Goal: Information Seeking & Learning: Learn about a topic

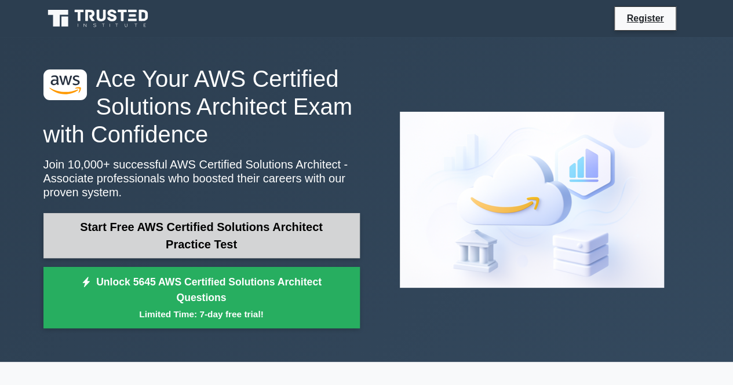
click at [312, 235] on link "Start Free AWS Certified Solutions Architect Practice Test" at bounding box center [201, 235] width 316 height 45
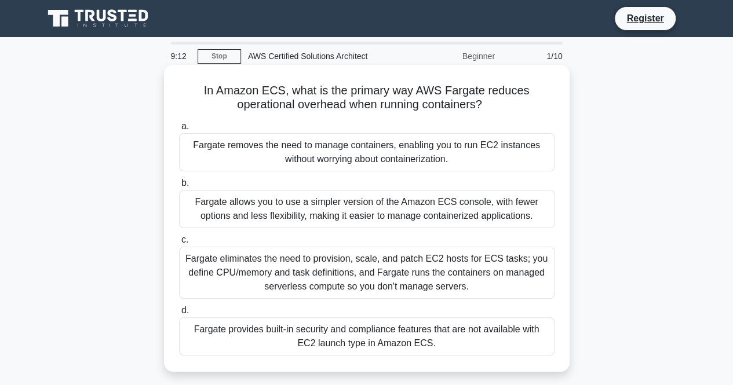
click at [339, 152] on div "Fargate removes the need to manage containers, enabling you to run EC2 instance…" at bounding box center [366, 152] width 375 height 38
click at [179, 130] on input "a. Fargate removes the need to manage containers, enabling you to run EC2 insta…" at bounding box center [179, 127] width 0 height 8
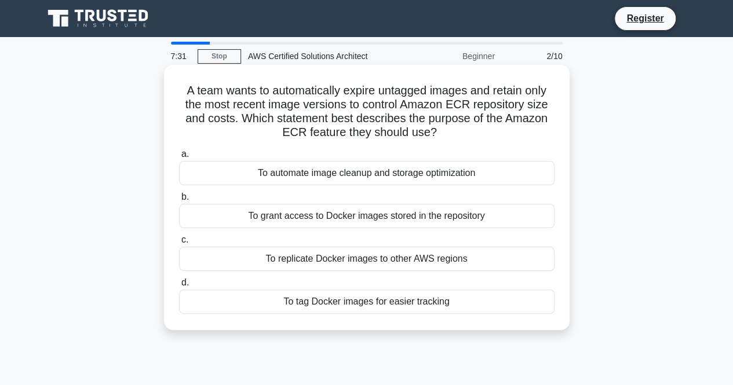
click at [370, 175] on div "To automate image cleanup and storage optimization" at bounding box center [366, 173] width 375 height 24
click at [179, 158] on input "a. To automate image cleanup and storage optimization" at bounding box center [179, 155] width 0 height 8
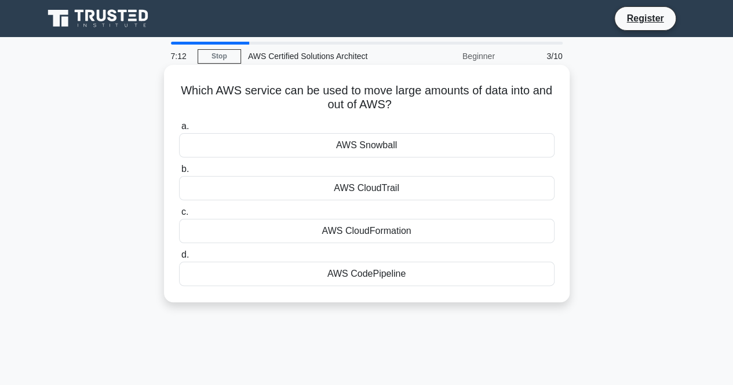
click at [375, 148] on div "AWS Snowball" at bounding box center [366, 145] width 375 height 24
click at [179, 130] on input "a. AWS Snowball" at bounding box center [179, 127] width 0 height 8
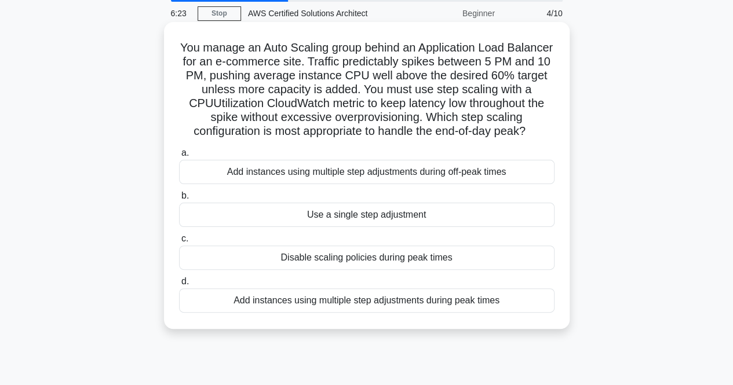
scroll to position [42, 0]
click at [416, 271] on div "Disable scaling policies during peak times" at bounding box center [366, 259] width 375 height 24
click at [179, 244] on input "c. Disable scaling policies during peak times" at bounding box center [179, 240] width 0 height 8
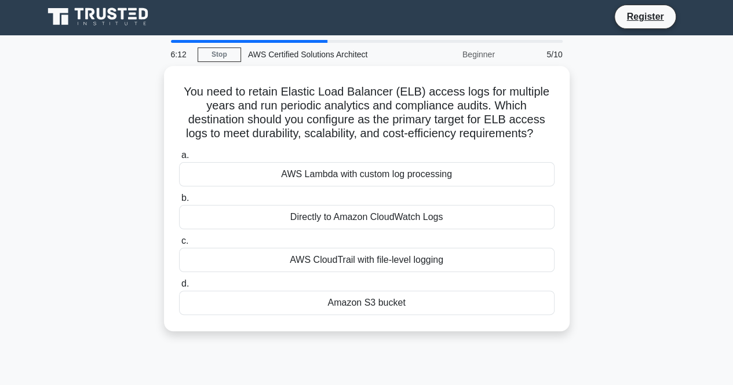
scroll to position [0, 0]
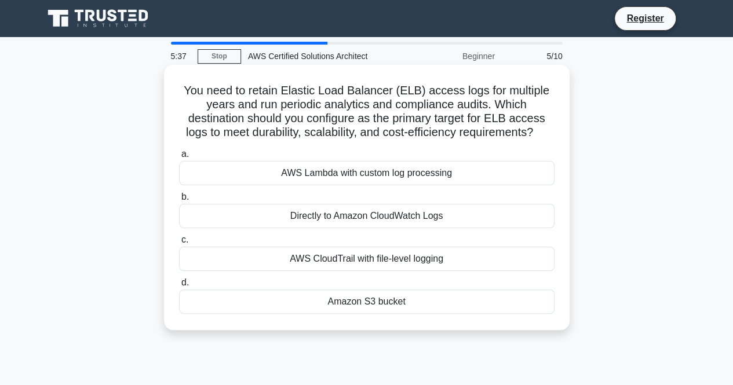
click at [365, 302] on div "Amazon S3 bucket" at bounding box center [366, 302] width 375 height 24
click at [179, 287] on input "d. Amazon S3 bucket" at bounding box center [179, 283] width 0 height 8
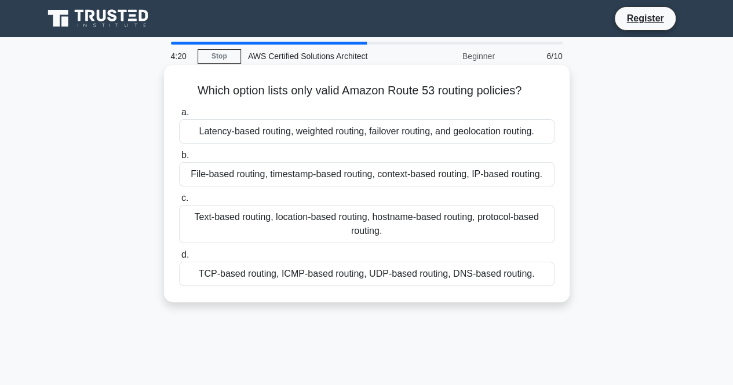
click at [419, 138] on div "Latency-based routing, weighted routing, failover routing, and geolocation rout…" at bounding box center [366, 131] width 375 height 24
click at [179, 116] on input "a. Latency-based routing, weighted routing, failover routing, and geolocation r…" at bounding box center [179, 113] width 0 height 8
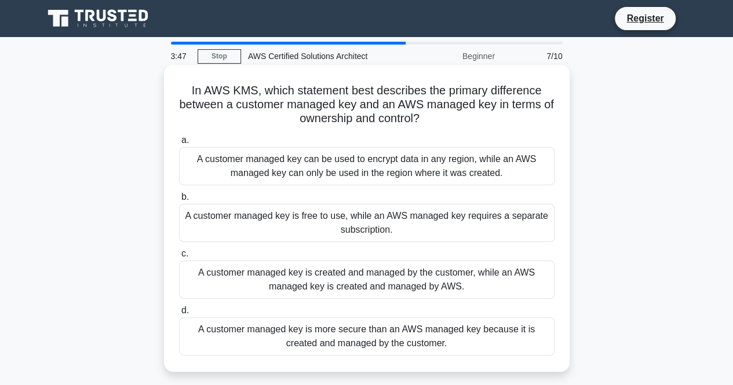
click at [376, 279] on div "A customer managed key is created and managed by the customer, while an AWS man…" at bounding box center [366, 280] width 375 height 38
click at [179, 258] on input "c. A customer managed key is created and managed by the customer, while an AWS …" at bounding box center [179, 254] width 0 height 8
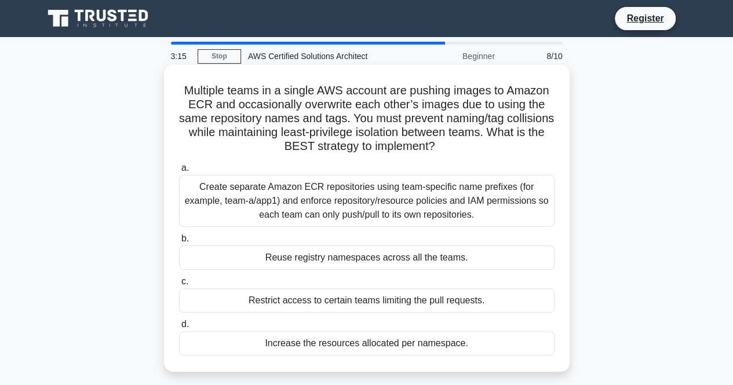
click at [401, 188] on div "Create separate Amazon ECR repositories using team-specific name prefixes (for …" at bounding box center [366, 201] width 375 height 52
click at [179, 172] on input "a. Create separate Amazon ECR repositories using team-specific name prefixes (f…" at bounding box center [179, 168] width 0 height 8
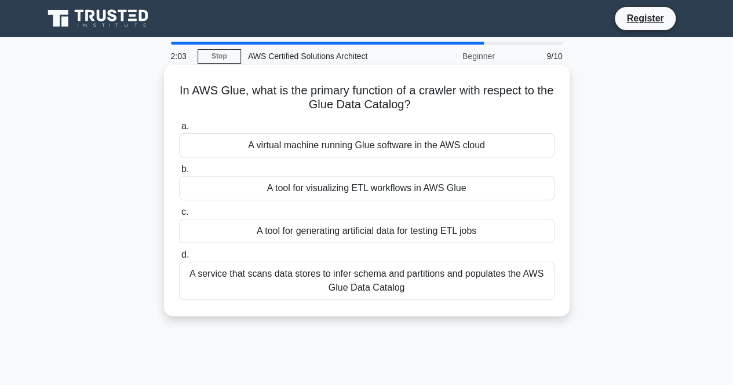
click at [415, 284] on div "A service that scans data stores to infer schema and partitions and populates t…" at bounding box center [366, 281] width 375 height 38
click at [179, 259] on input "d. A service that scans data stores to infer schema and partitions and populate…" at bounding box center [179, 255] width 0 height 8
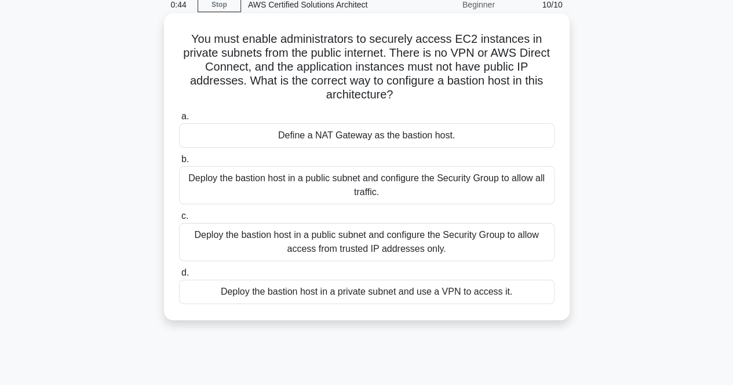
scroll to position [55, 0]
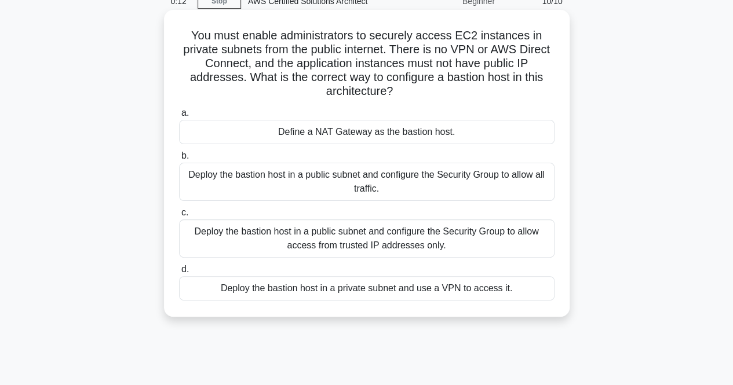
click at [362, 235] on div "Deploy the bastion host in a public subnet and configure the Security Group to …" at bounding box center [366, 239] width 375 height 38
click at [179, 217] on input "c. Deploy the bastion host in a public subnet and configure the Security Group …" at bounding box center [179, 213] width 0 height 8
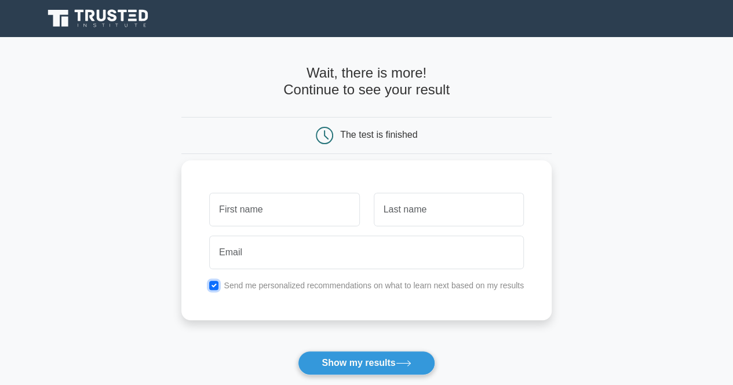
click at [216, 284] on input "checkbox" at bounding box center [213, 285] width 9 height 9
checkbox input "false"
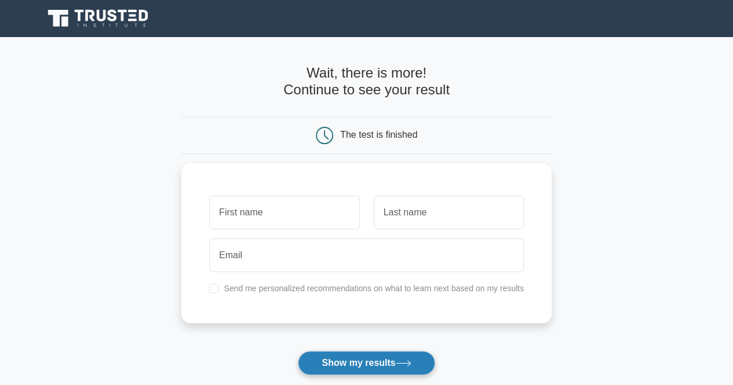
click at [353, 359] on button "Show my results" at bounding box center [366, 363] width 137 height 24
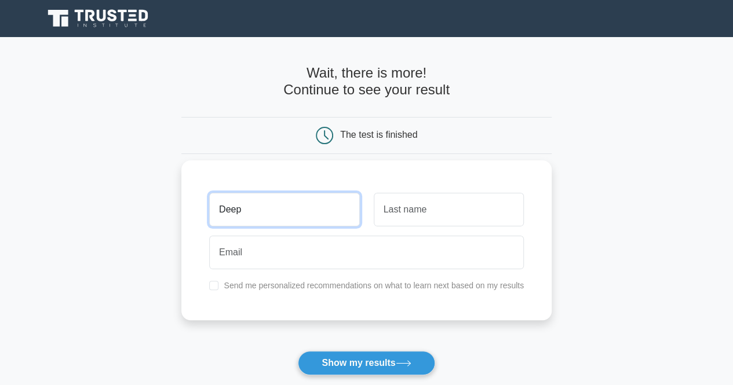
type input "Deep"
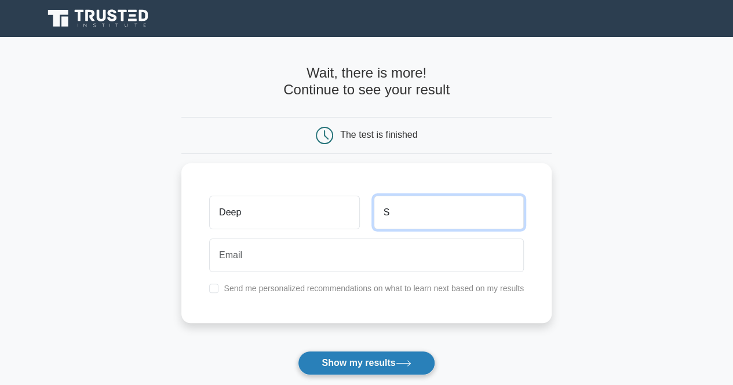
type input "S"
click at [381, 364] on button "Show my results" at bounding box center [366, 363] width 137 height 24
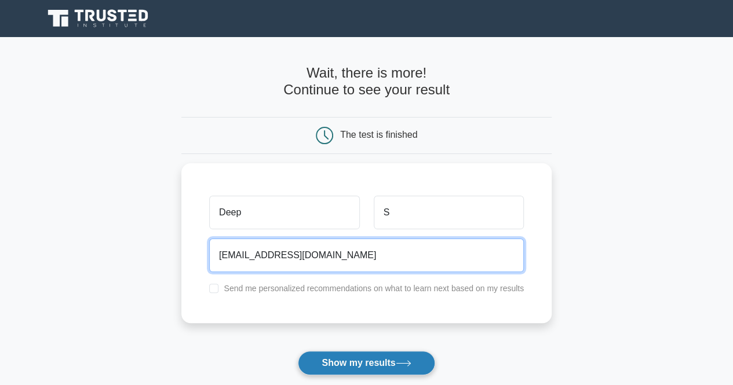
type input "dippi21@gmail.com"
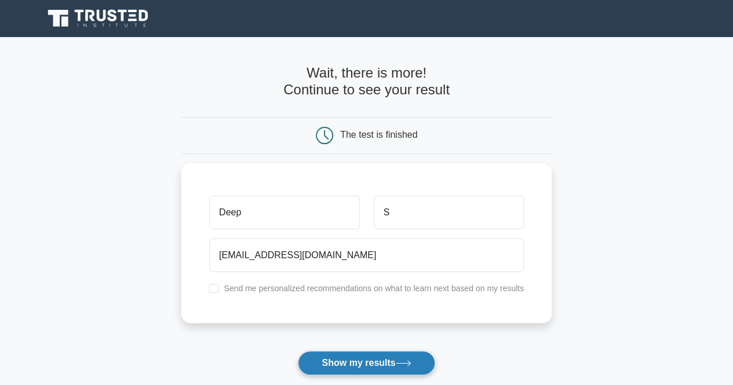
click at [361, 362] on button "Show my results" at bounding box center [366, 363] width 137 height 24
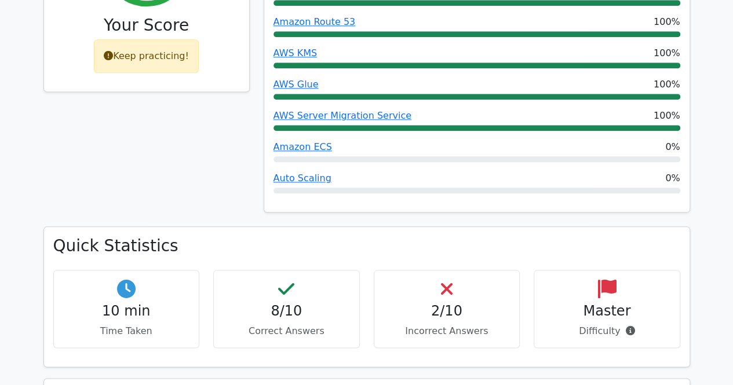
scroll to position [585, 0]
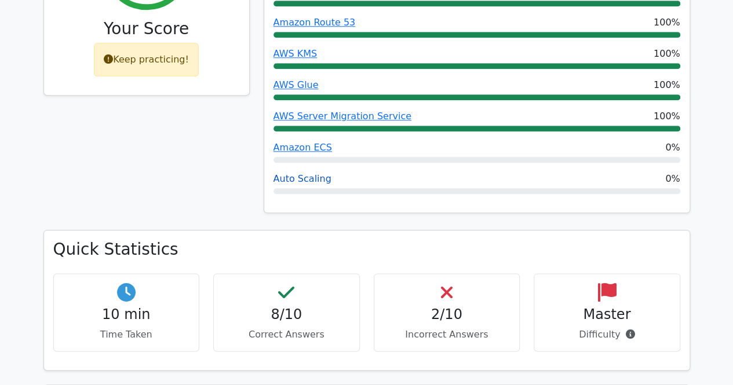
click at [306, 173] on link "Auto Scaling" at bounding box center [302, 178] width 58 height 11
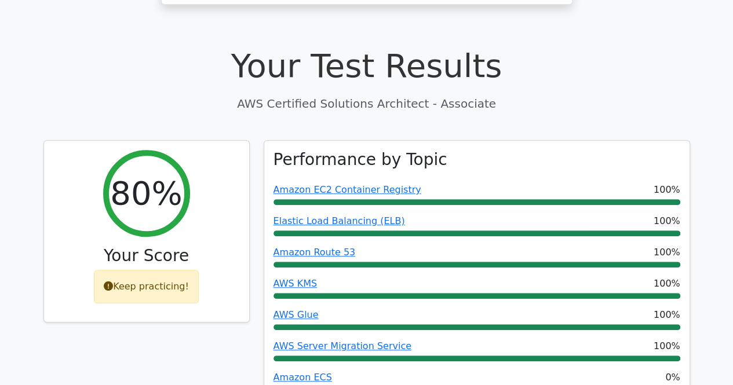
scroll to position [354, 0]
